Goal: Transaction & Acquisition: Obtain resource

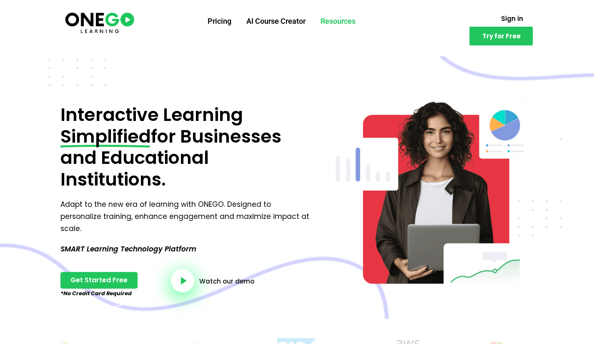
click at [349, 22] on link "Resources" at bounding box center [338, 21] width 50 height 22
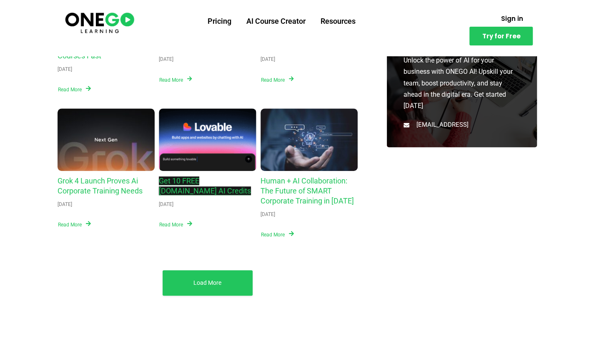
click at [215, 180] on link "Get 10 FREE Lovable.dev AI Credits" at bounding box center [205, 185] width 92 height 19
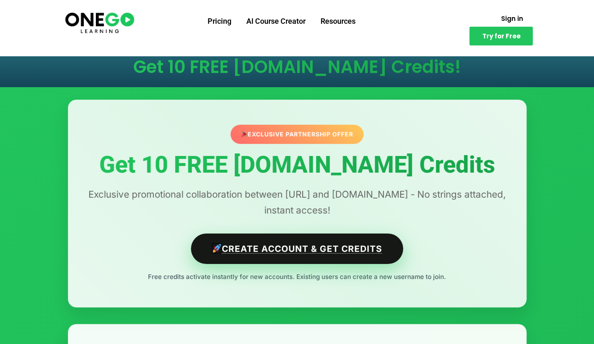
click at [294, 240] on link "Create Account & Get Credits" at bounding box center [297, 248] width 212 height 30
